Goal: Check status

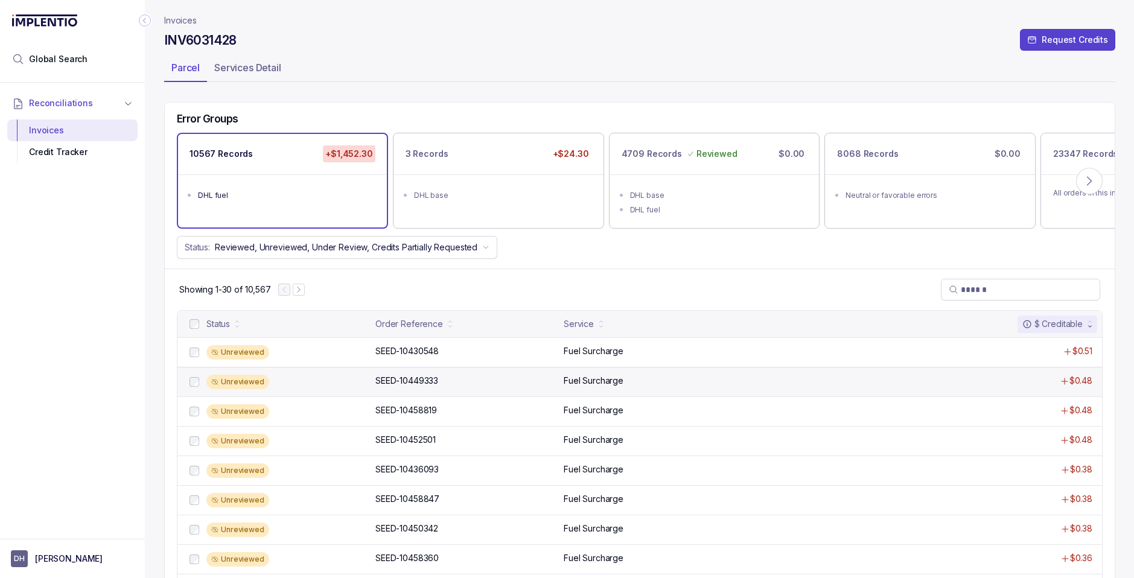
scroll to position [69, 0]
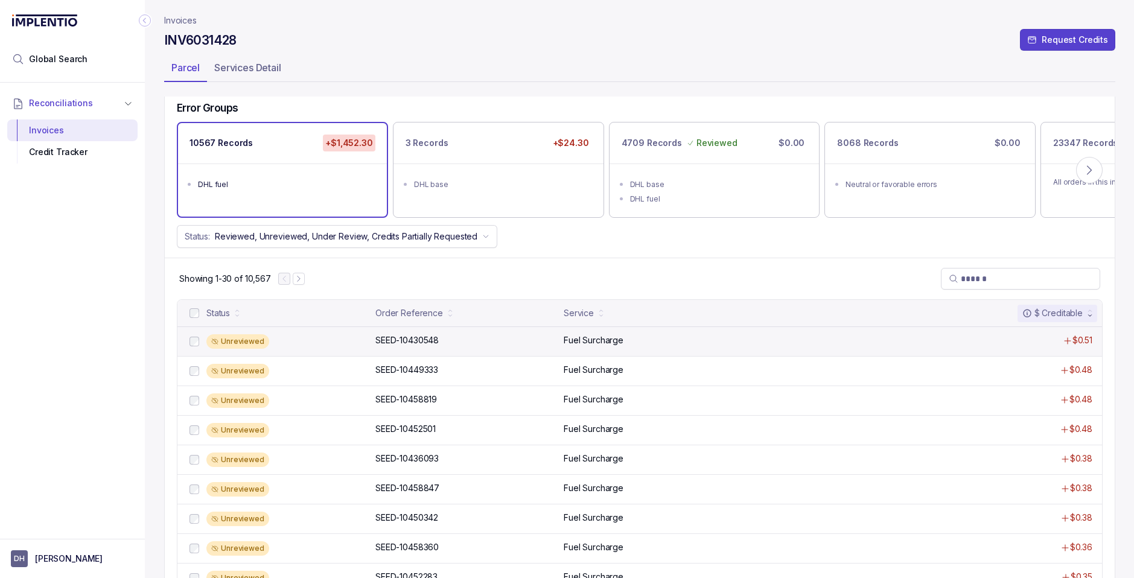
click at [576, 339] on p "Fuel Surcharge" at bounding box center [594, 340] width 60 height 12
click at [413, 338] on p "SEED-10430548" at bounding box center [407, 340] width 69 height 13
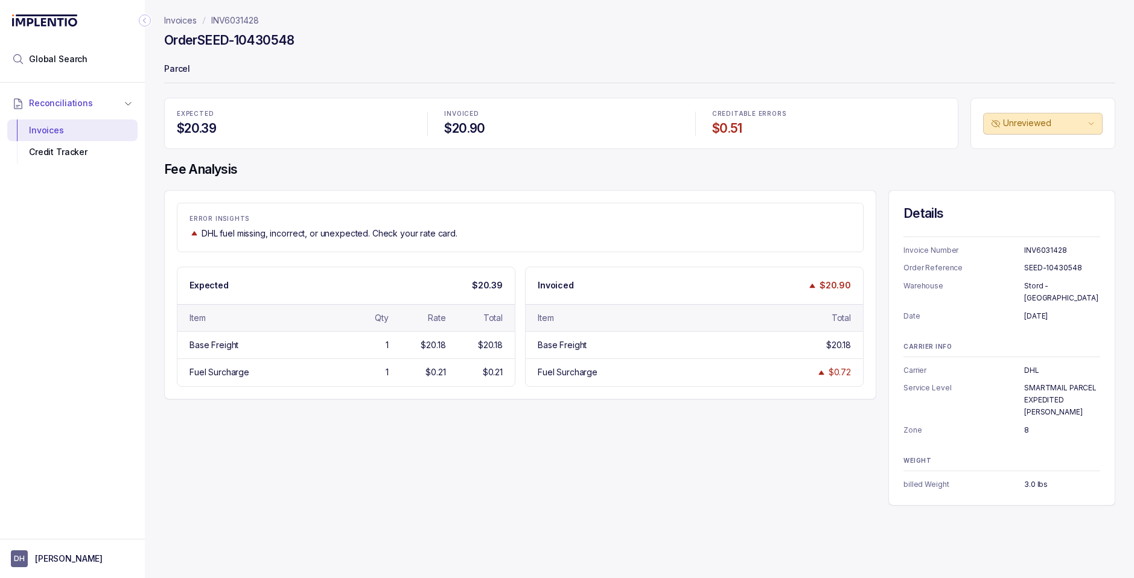
click at [231, 22] on p "INV6031428" at bounding box center [235, 20] width 48 height 12
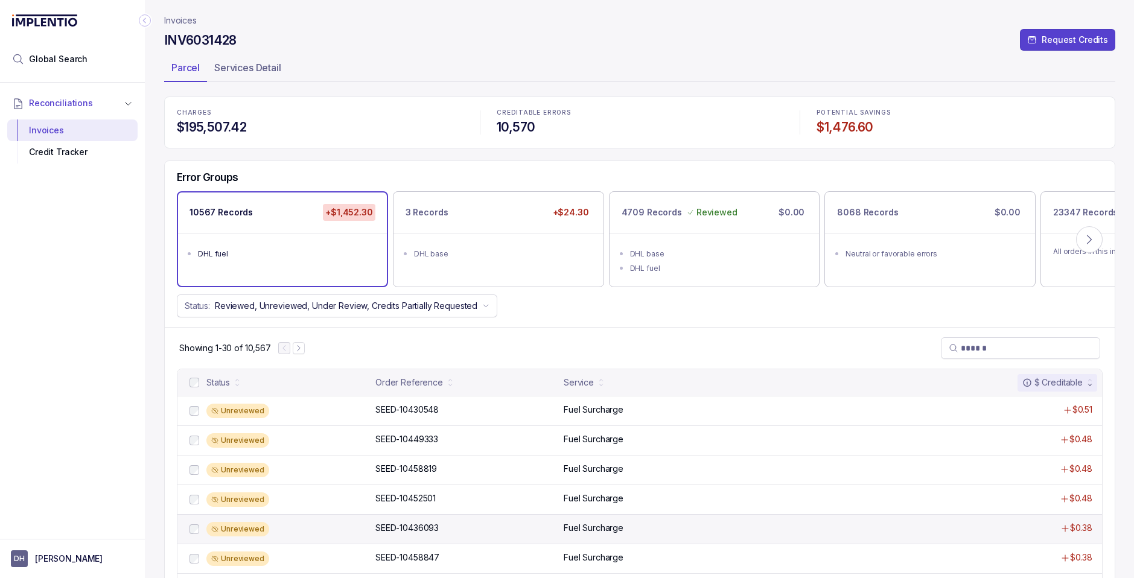
scroll to position [11, 0]
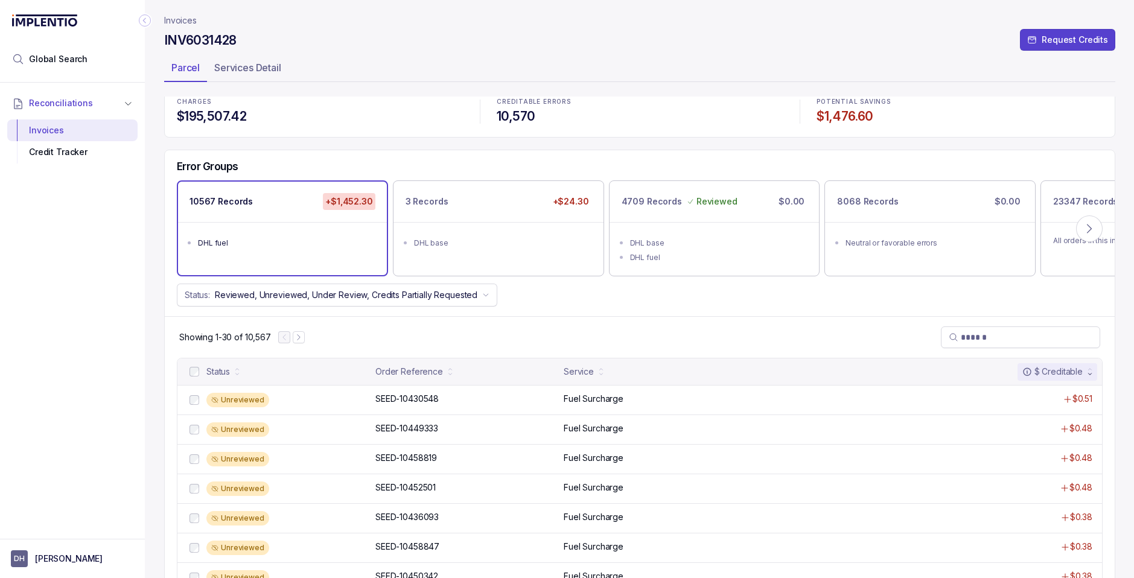
click at [180, 19] on p "Invoices" at bounding box center [180, 20] width 33 height 12
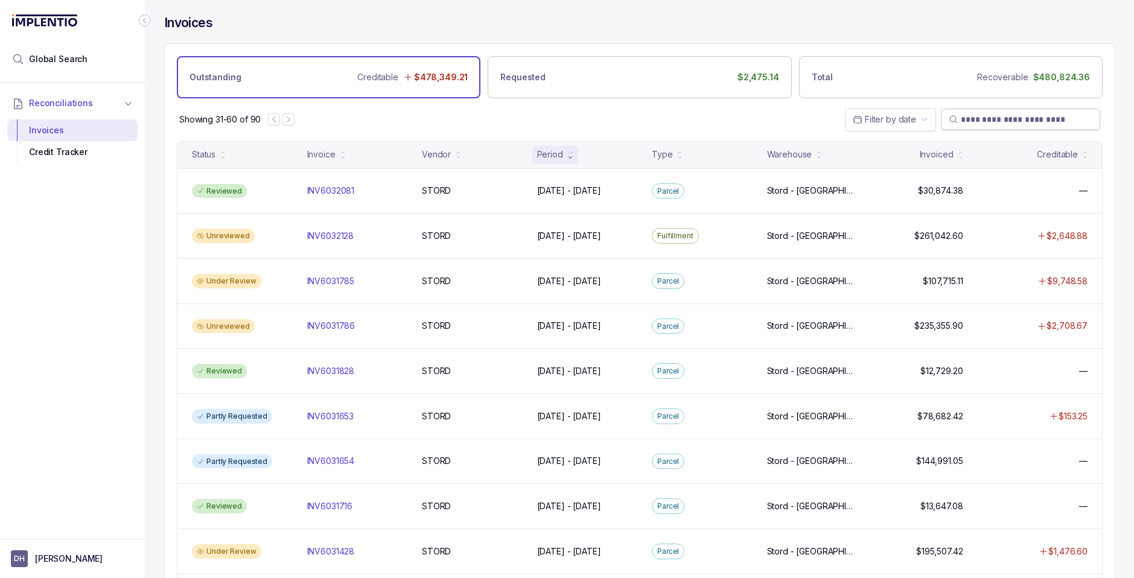
click at [984, 121] on input "search" at bounding box center [1027, 120] width 132 height 12
paste input "**********"
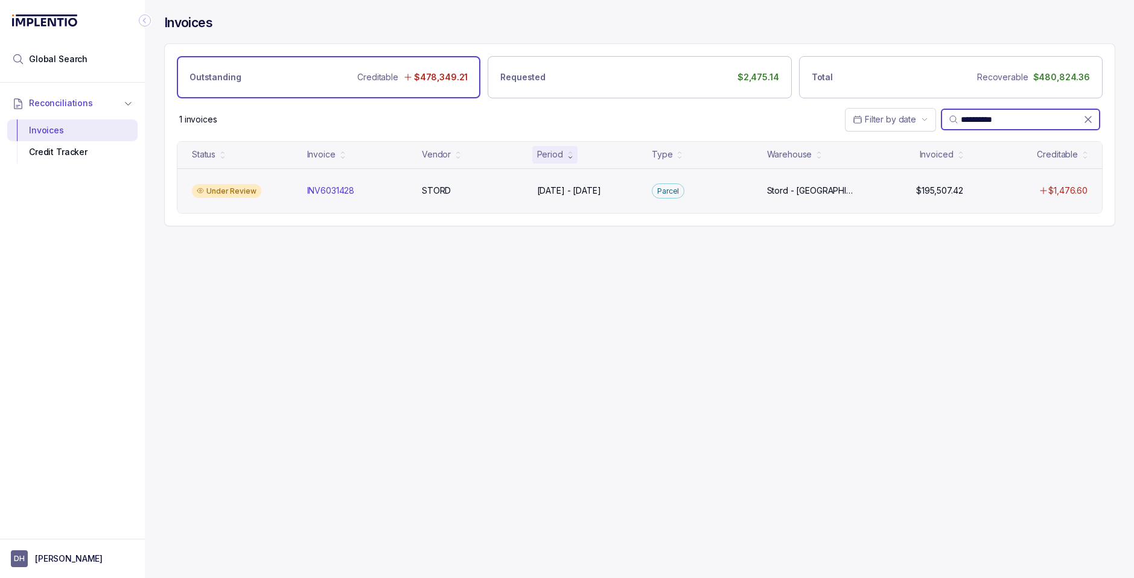
type input "**********"
click at [302, 190] on div "INV6031428 INV6031428" at bounding box center [357, 191] width 110 height 12
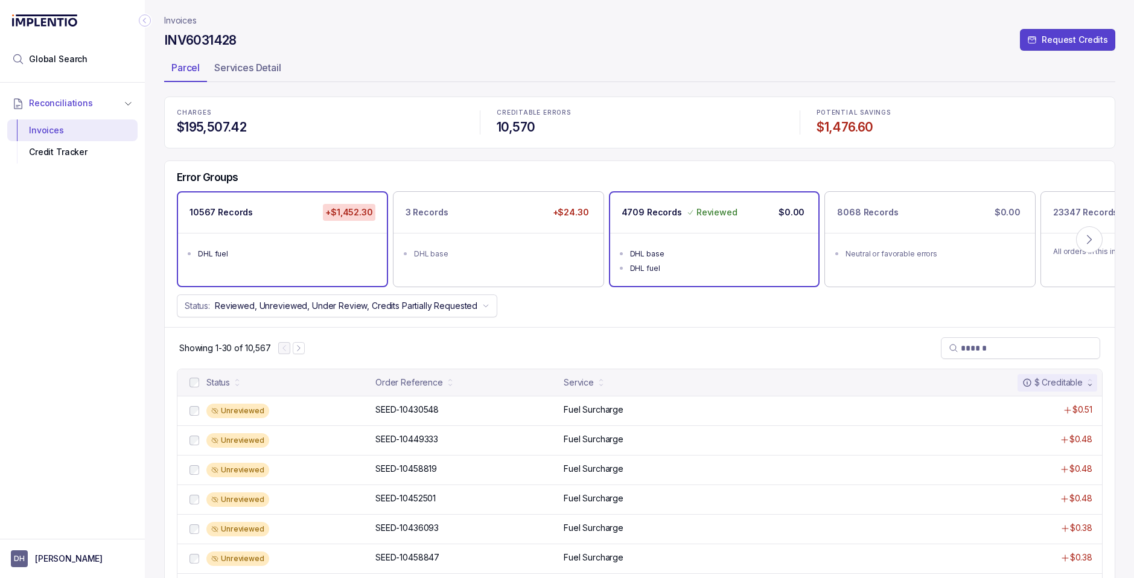
click at [667, 261] on li "DHL fuel" at bounding box center [723, 267] width 186 height 14
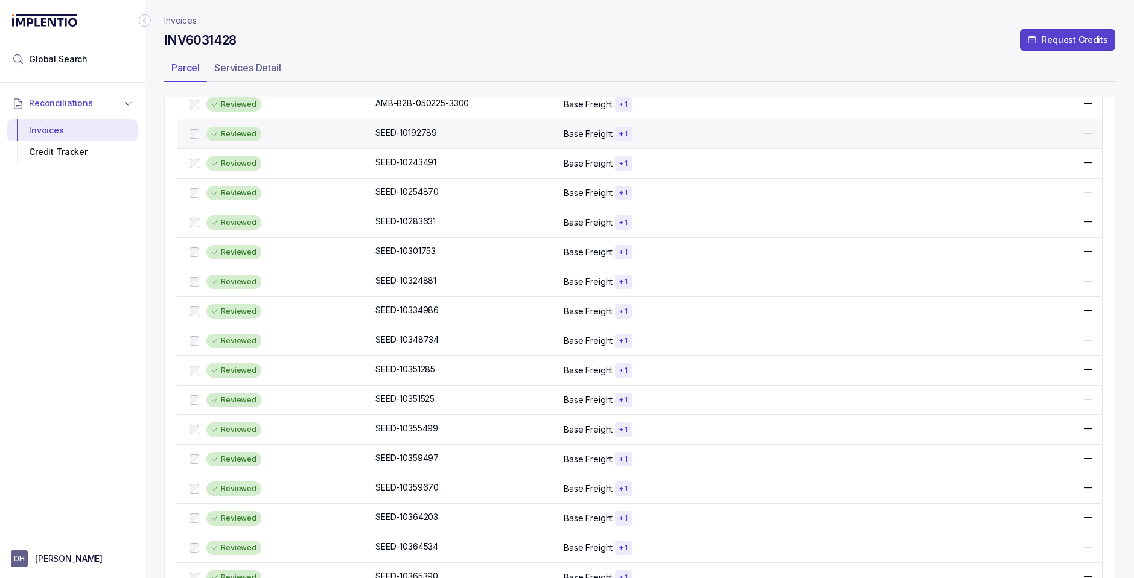
scroll to position [718, 0]
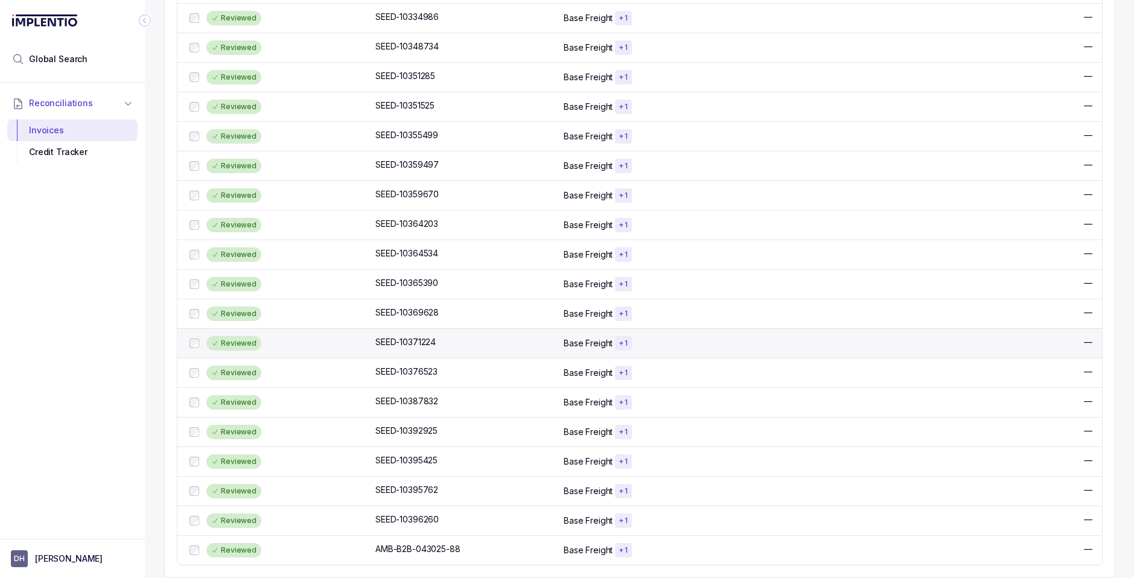
click at [594, 341] on p "Base Freight" at bounding box center [588, 344] width 49 height 12
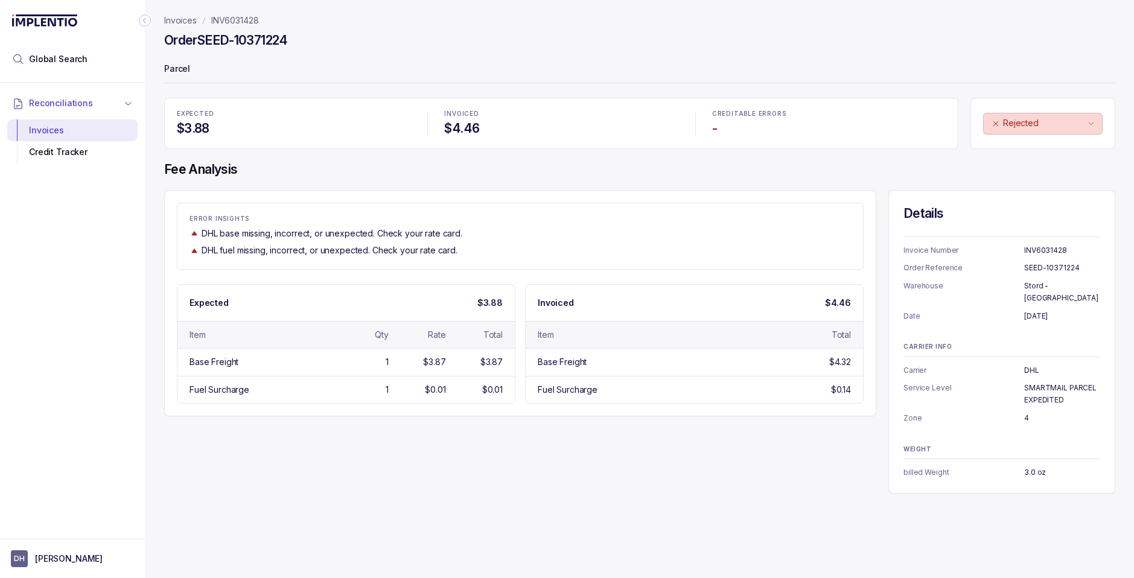
click at [237, 22] on p "INV6031428" at bounding box center [235, 20] width 48 height 12
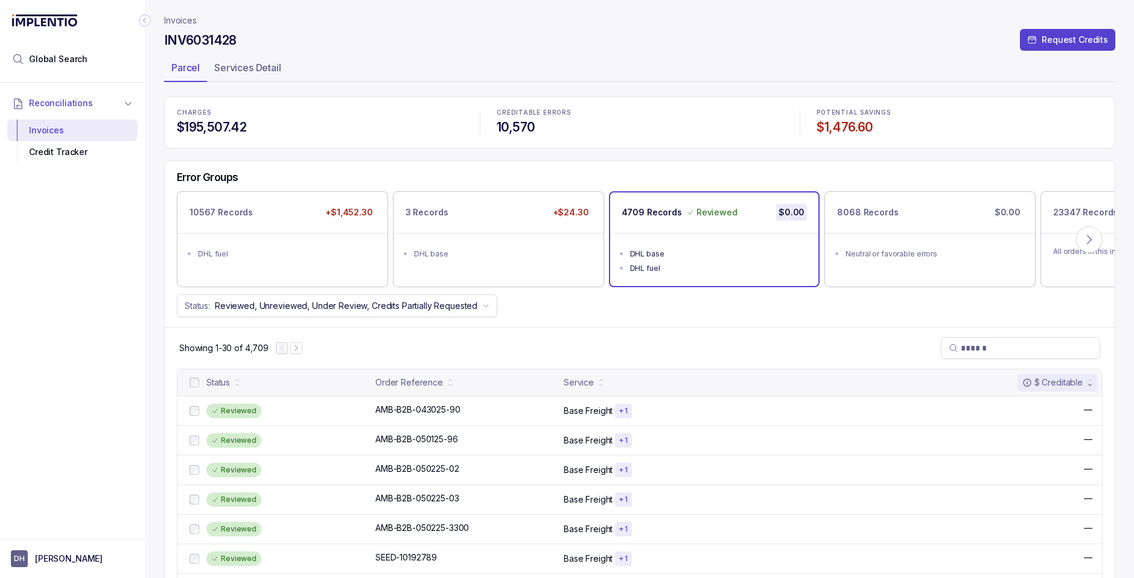
click at [183, 23] on p "Invoices" at bounding box center [180, 20] width 33 height 12
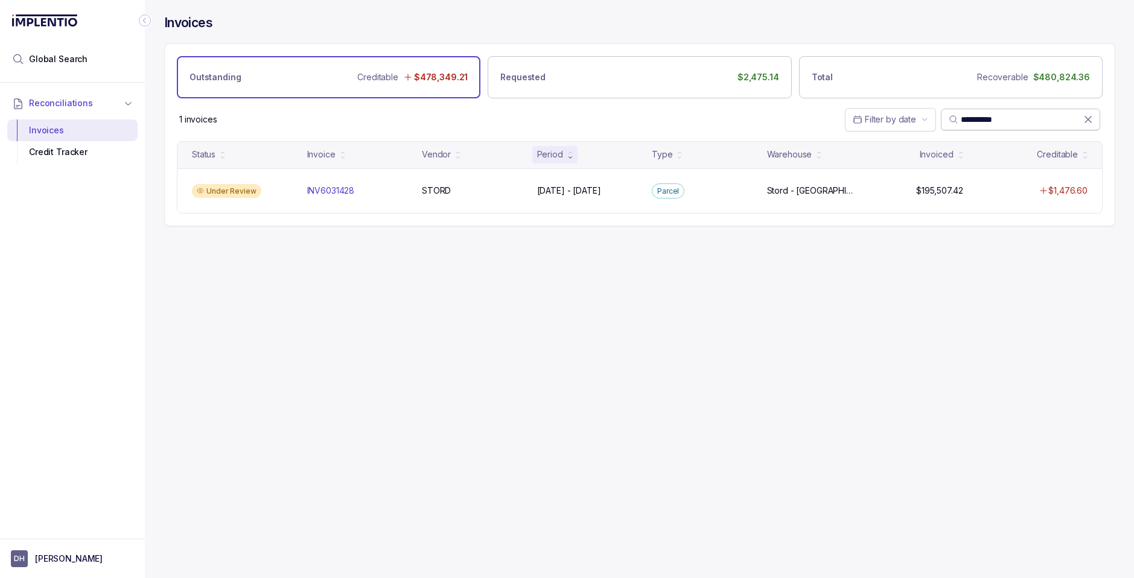
click at [1085, 124] on icon at bounding box center [1089, 120] width 12 height 12
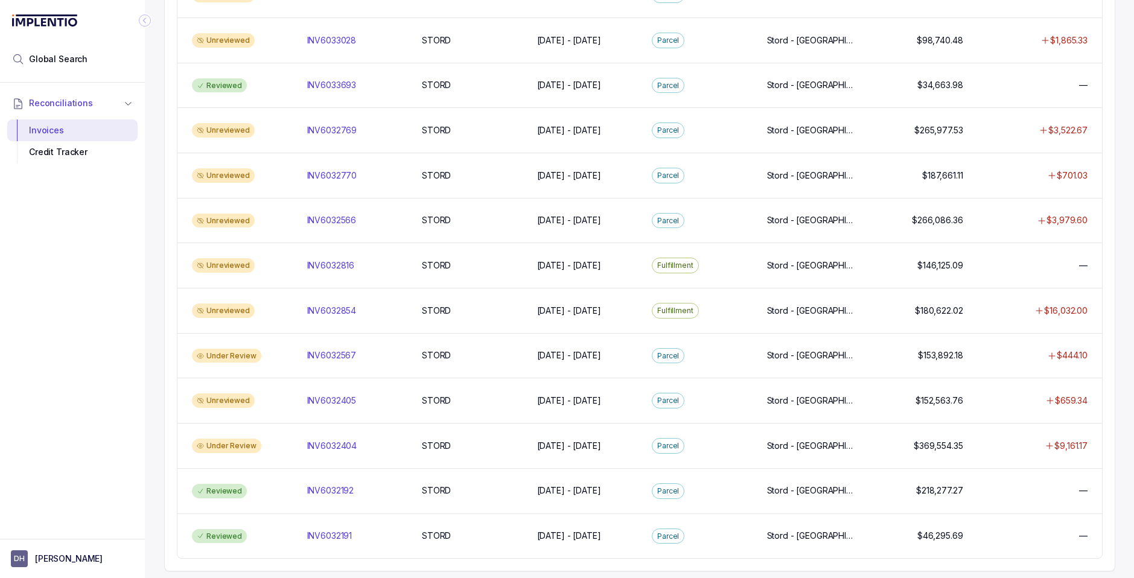
scroll to position [970, 0]
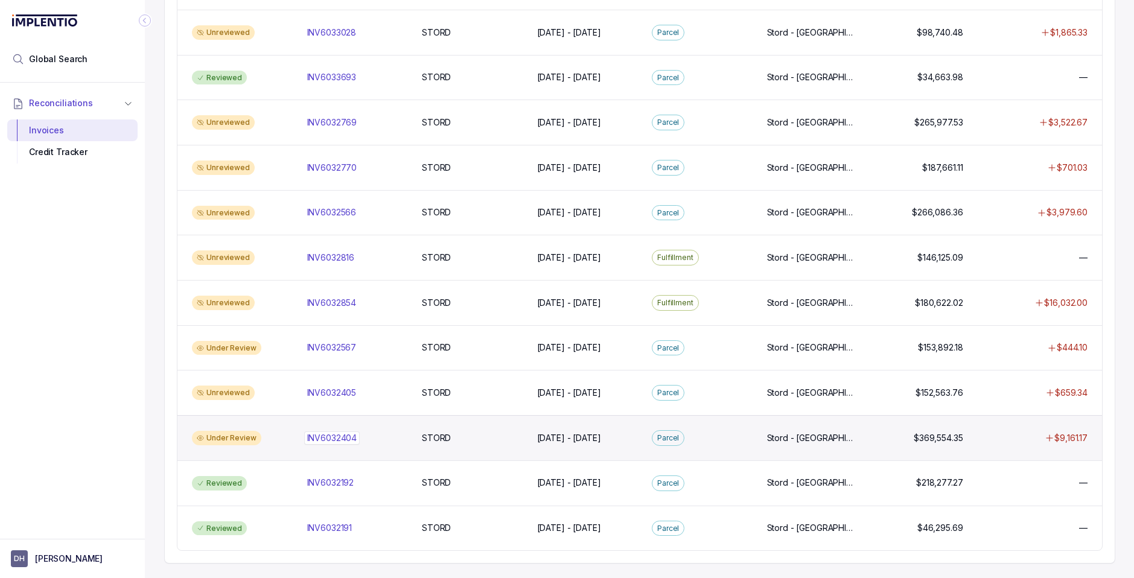
click at [330, 435] on p "INV6032404" at bounding box center [332, 438] width 56 height 13
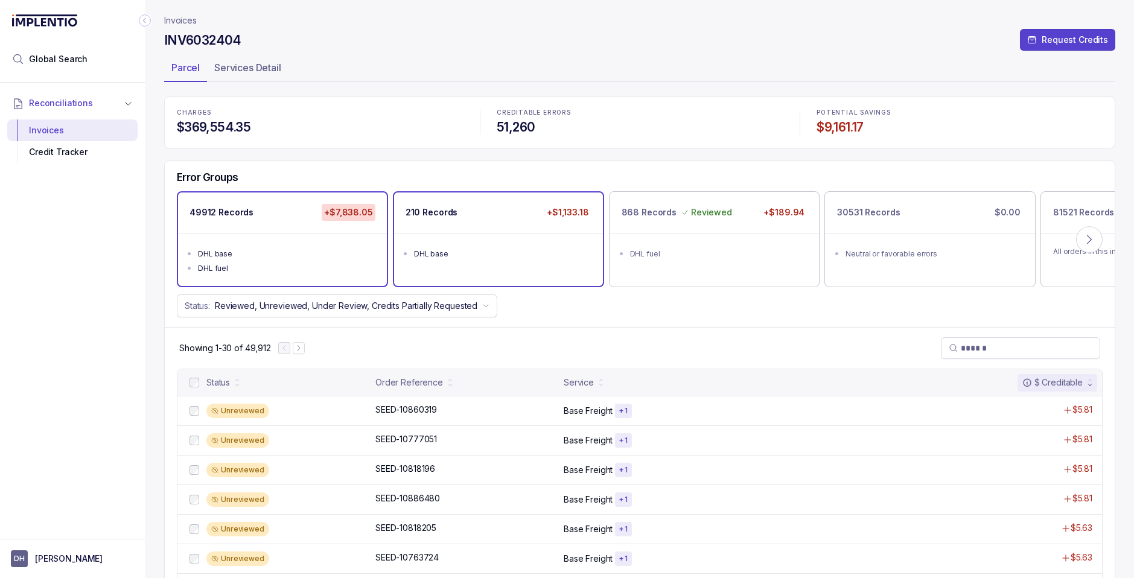
click at [524, 261] on ul "DHL base" at bounding box center [498, 252] width 209 height 39
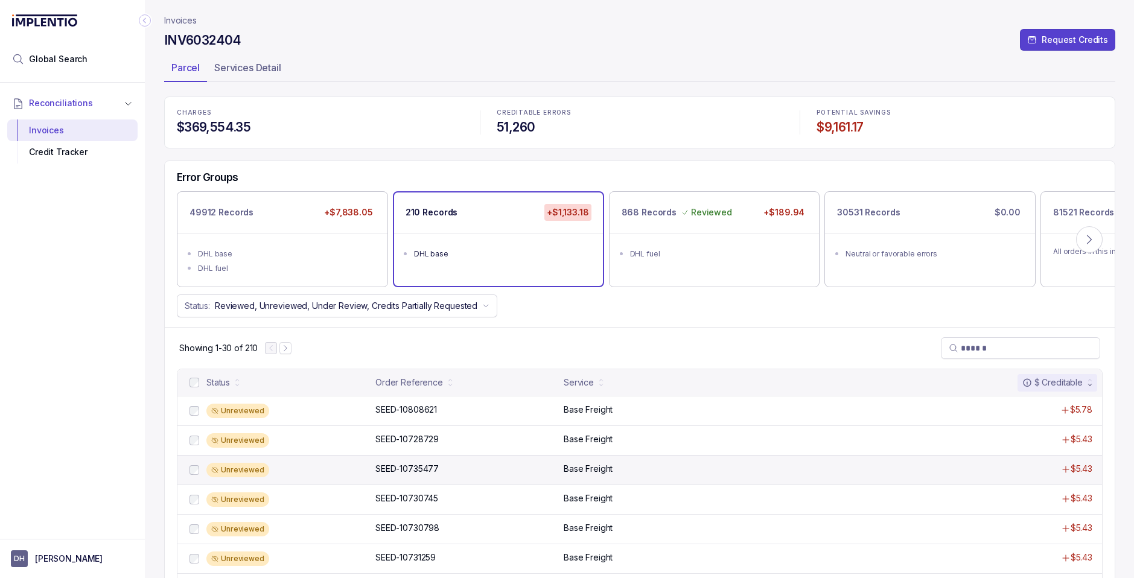
click at [574, 479] on div "Unreviewed SEED-10735477 SEED-10735477 Base Freight $5.43" at bounding box center [640, 470] width 925 height 30
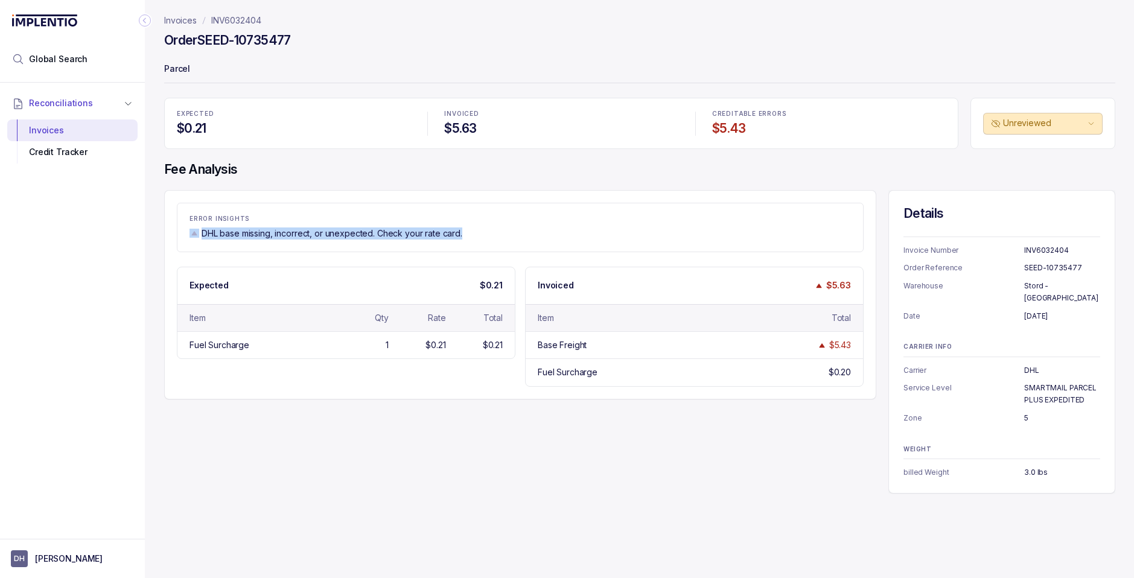
drag, startPoint x: 479, startPoint y: 228, endPoint x: 187, endPoint y: 232, distance: 291.6
click at [187, 232] on div "ERROR INSIGHTS DHL base missing, incorrect, or unexpected. Check your rate card." at bounding box center [521, 228] width 686 height 24
click at [203, 235] on p "DHL base missing, incorrect, or unexpected. Check your rate card." at bounding box center [332, 234] width 261 height 12
drag, startPoint x: 473, startPoint y: 233, endPoint x: 202, endPoint y: 232, distance: 271.7
click at [202, 232] on div "DHL base missing, incorrect, or unexpected. Check your rate card." at bounding box center [521, 234] width 662 height 12
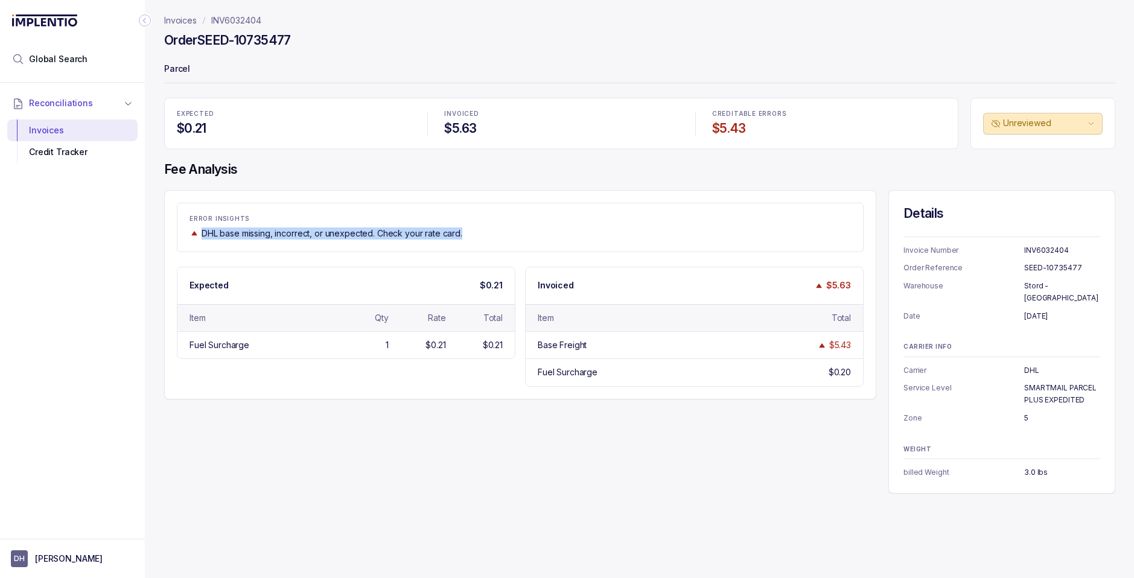
copy p "DHL base missing, incorrect, or unexpected. Check your rate card."
click at [226, 24] on p "INV6032404" at bounding box center [236, 20] width 50 height 12
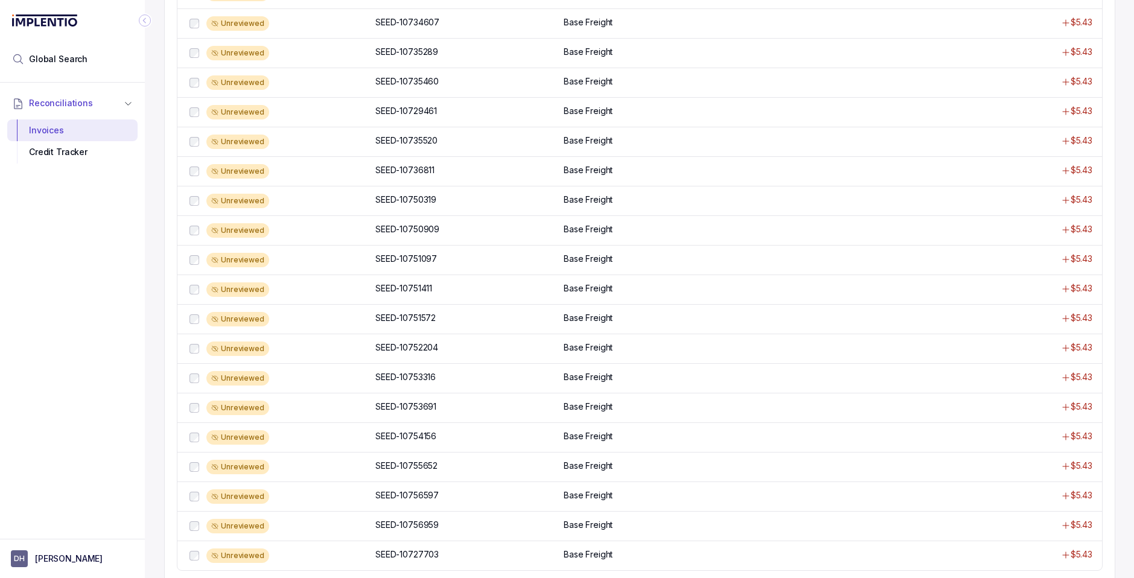
scroll to position [718, 0]
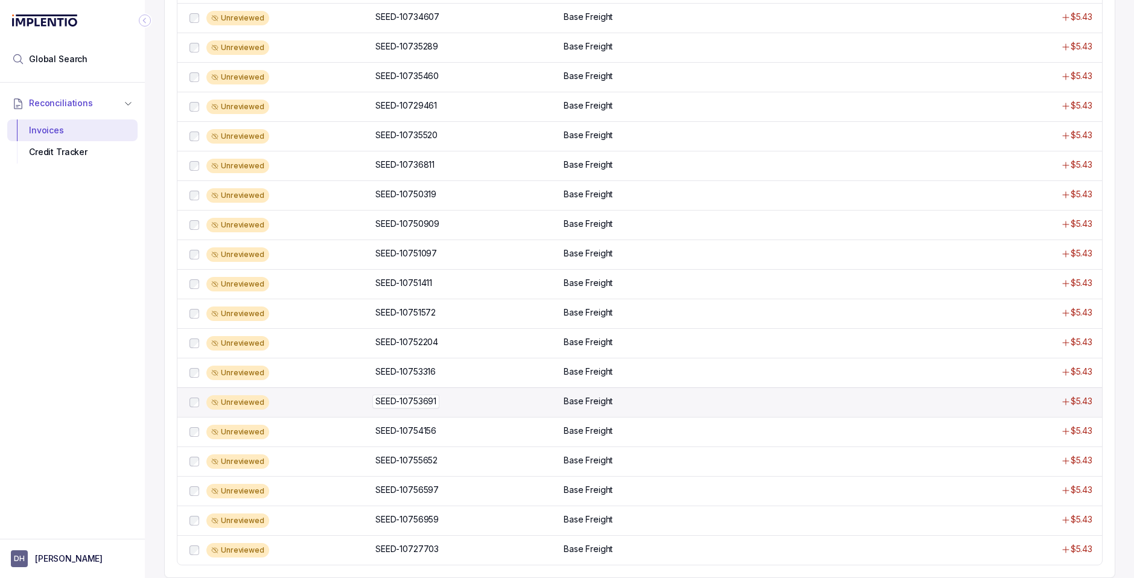
click at [390, 405] on p "SEED-10753691" at bounding box center [406, 401] width 67 height 13
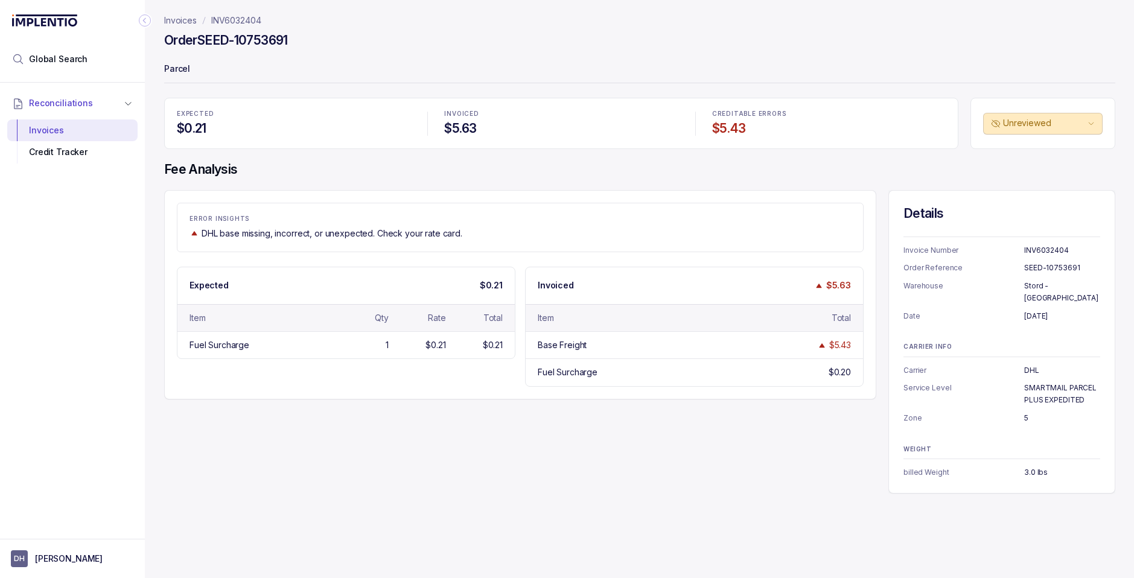
click at [177, 19] on p "Invoices" at bounding box center [180, 20] width 33 height 12
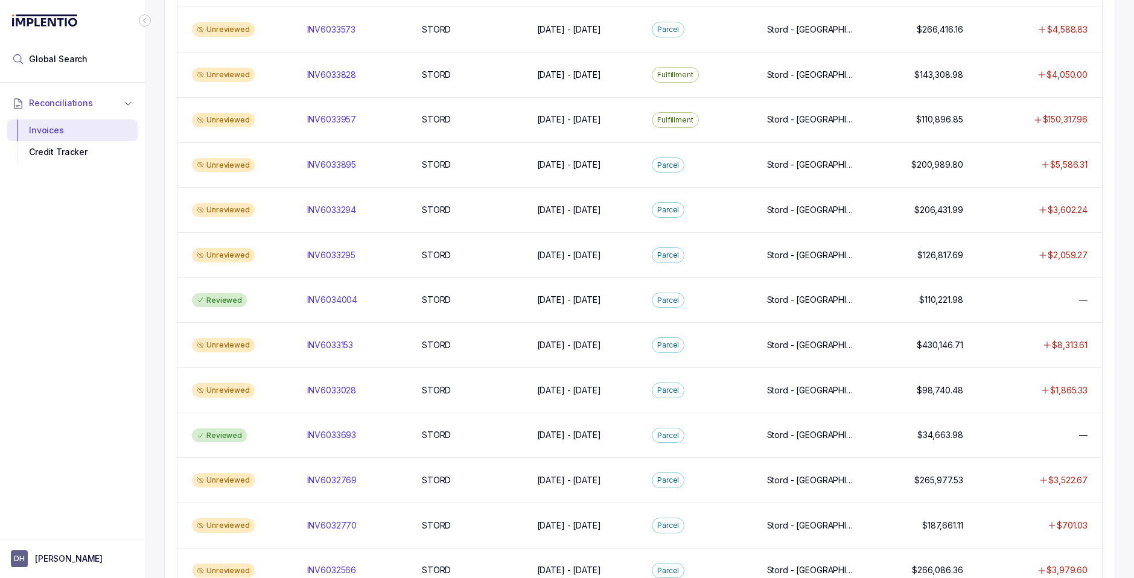
scroll to position [970, 0]
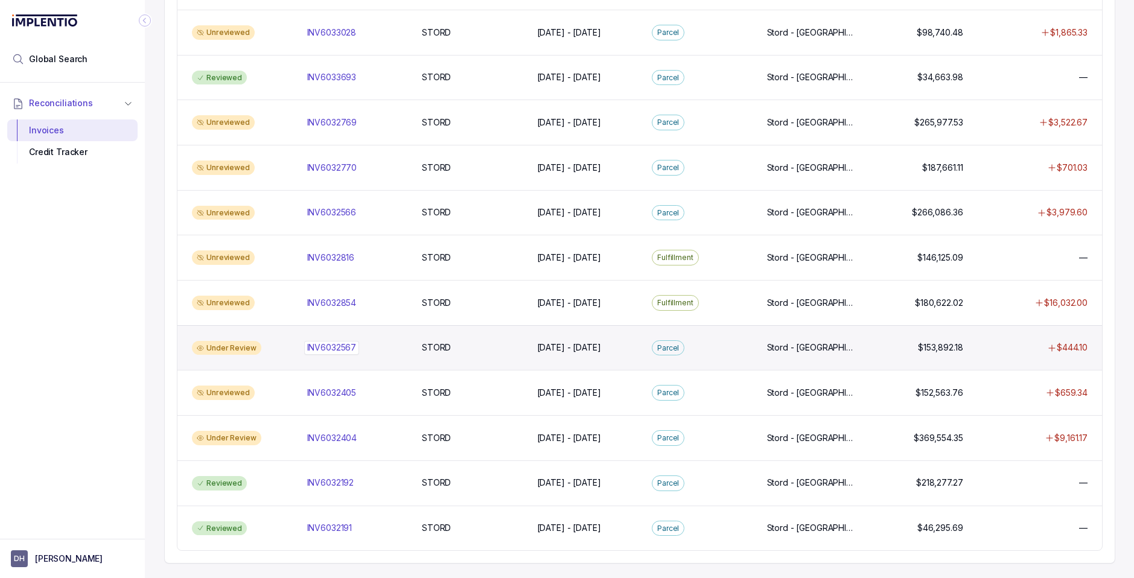
click at [324, 343] on p "INV6032567" at bounding box center [332, 347] width 56 height 13
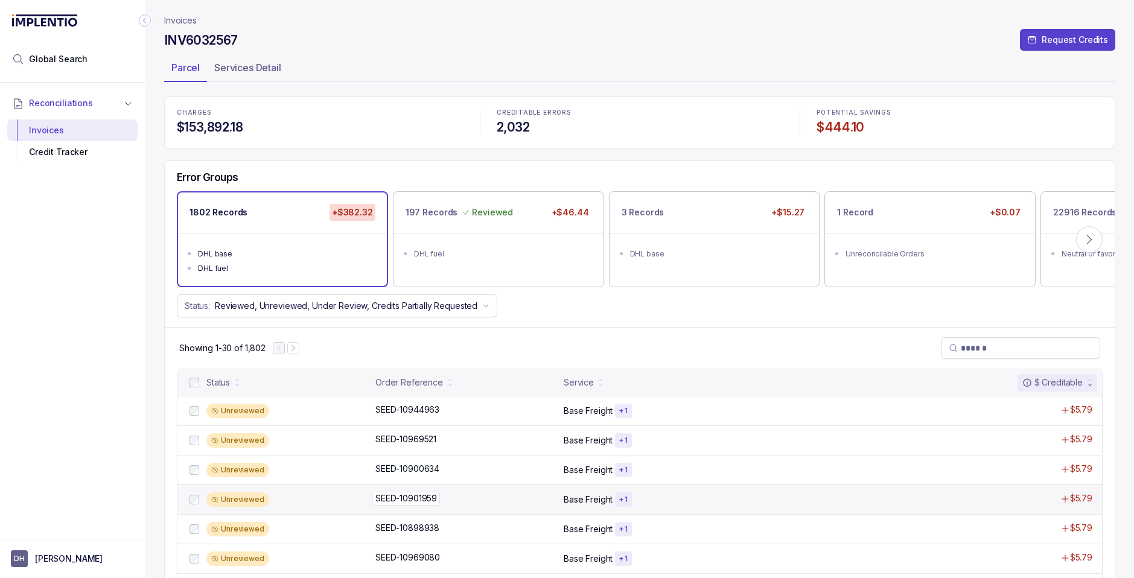
click at [404, 495] on p "SEED-10901959" at bounding box center [407, 498] width 68 height 13
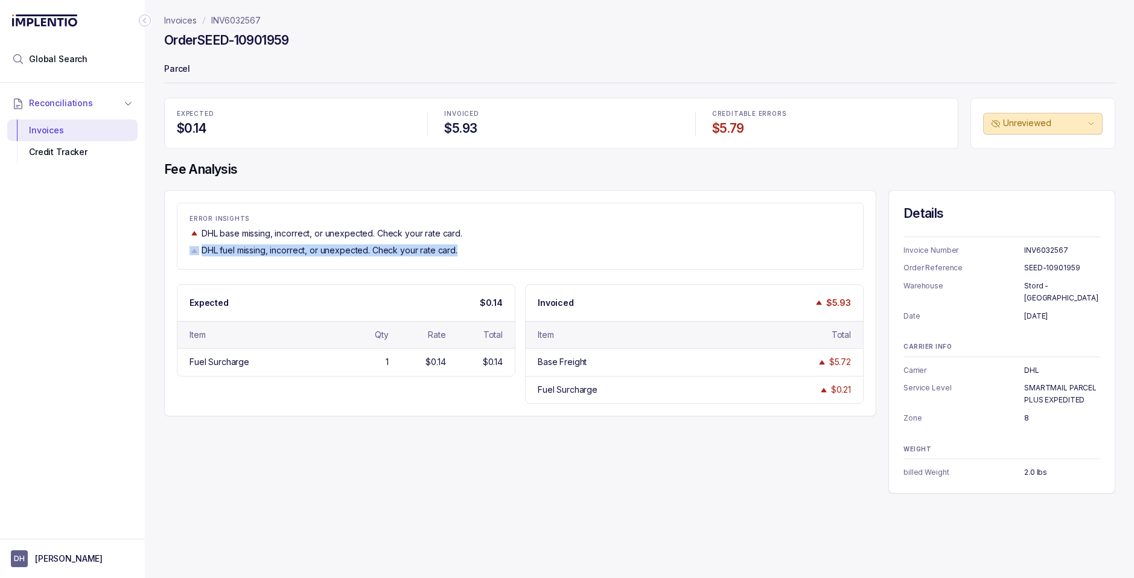
drag, startPoint x: 469, startPoint y: 253, endPoint x: 199, endPoint y: 251, distance: 269.9
click at [199, 251] on div "DHL fuel missing, incorrect, or unexpected. Check your rate card." at bounding box center [521, 251] width 662 height 12
copy div "DHL fuel missing, incorrect, or unexpected. Check your rate card."
drag, startPoint x: 203, startPoint y: 232, endPoint x: 468, endPoint y: 237, distance: 265.1
click at [468, 237] on div "DHL base missing, incorrect, or unexpected. Check your rate card." at bounding box center [521, 234] width 662 height 12
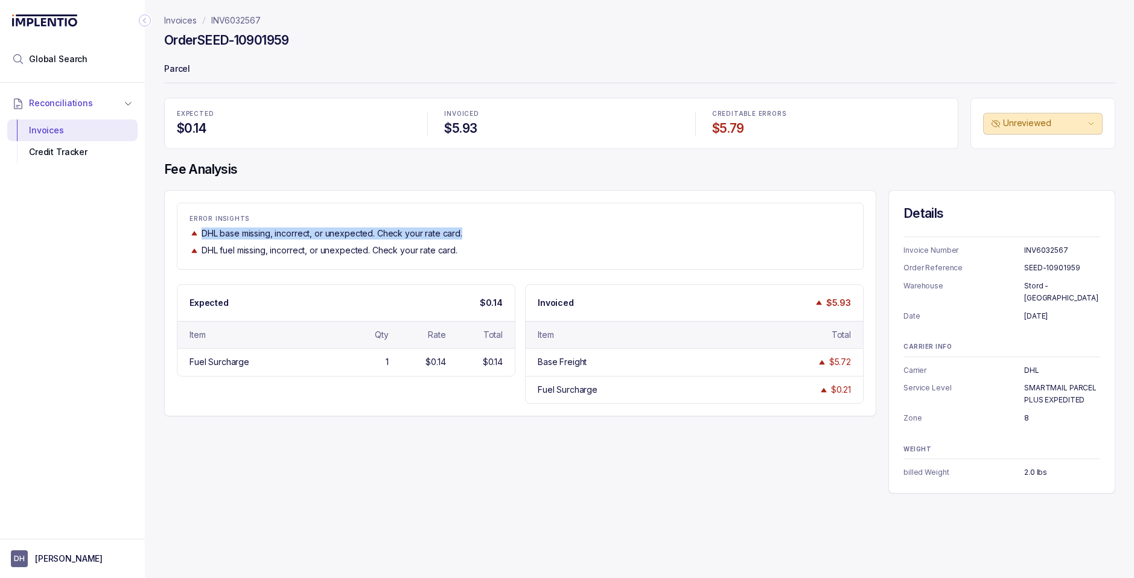
copy p "DHL base missing, incorrect, or unexpected. Check your rate card."
drag, startPoint x: 478, startPoint y: 257, endPoint x: 190, endPoint y: 231, distance: 289.1
click at [190, 231] on div "ERROR INSIGHTS DHL base missing, incorrect, or unexpected. Check your rate card…" at bounding box center [520, 236] width 687 height 66
